Goal: Obtain resource: Obtain resource

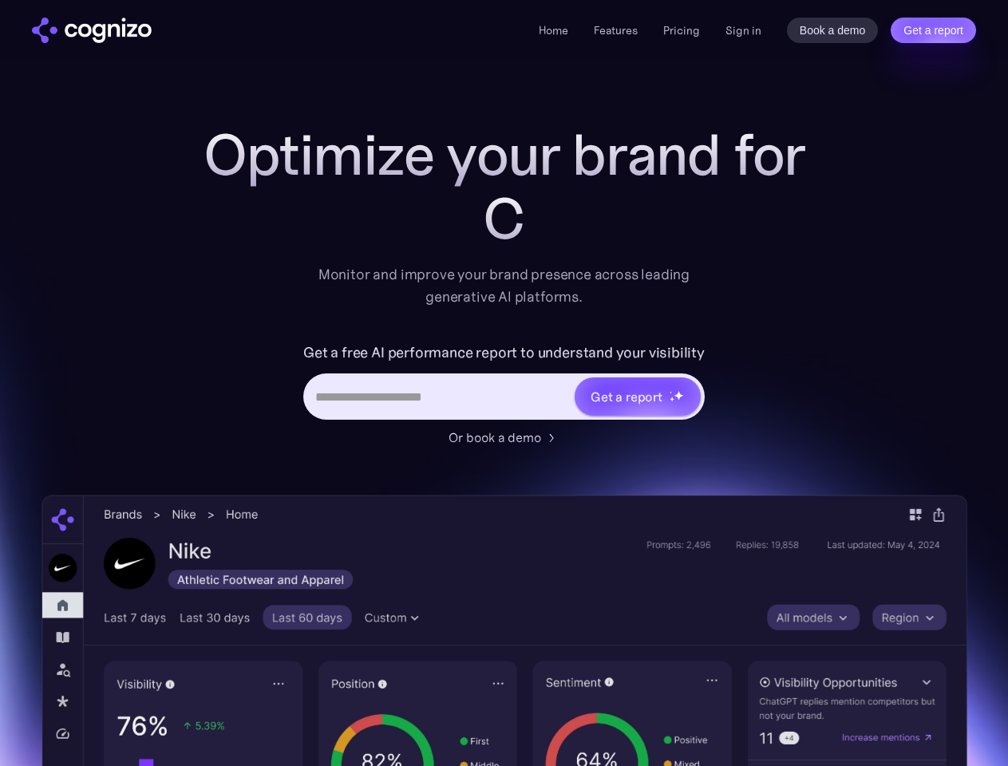
click at [933, 30] on link "Get a report" at bounding box center [933, 31] width 85 height 26
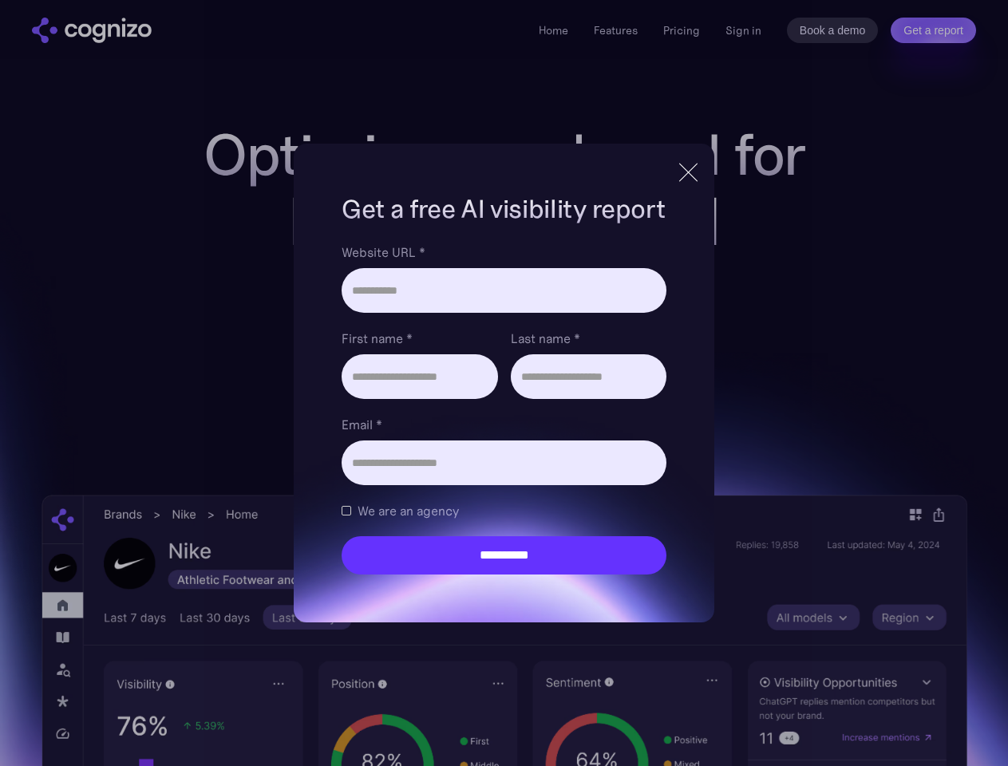
click at [637, 397] on input "Last name *" at bounding box center [589, 376] width 156 height 45
